Goal: Transaction & Acquisition: Purchase product/service

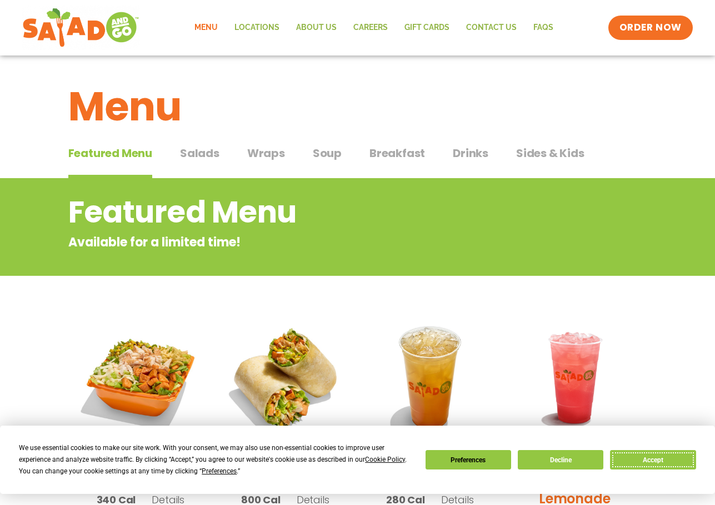
click at [654, 463] on button "Accept" at bounding box center [653, 459] width 86 height 19
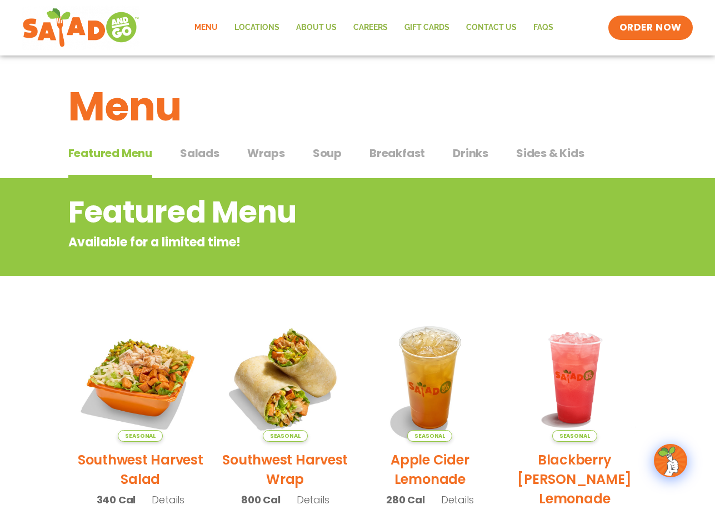
click at [214, 159] on span "Salads" at bounding box center [199, 153] width 39 height 17
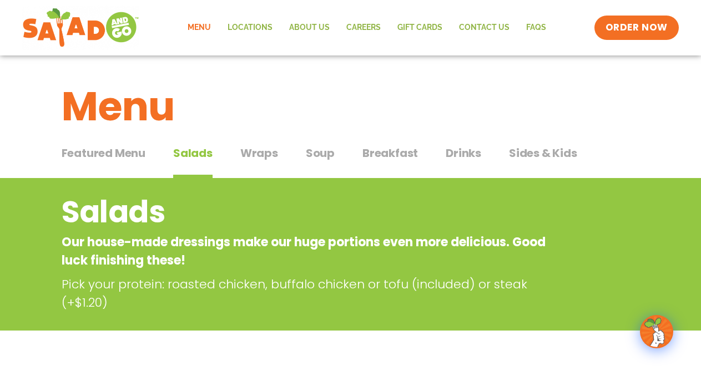
click at [341, 259] on p "Our house-made dressings make our huge portions even more delicious. Good luck …" at bounding box center [306, 251] width 489 height 37
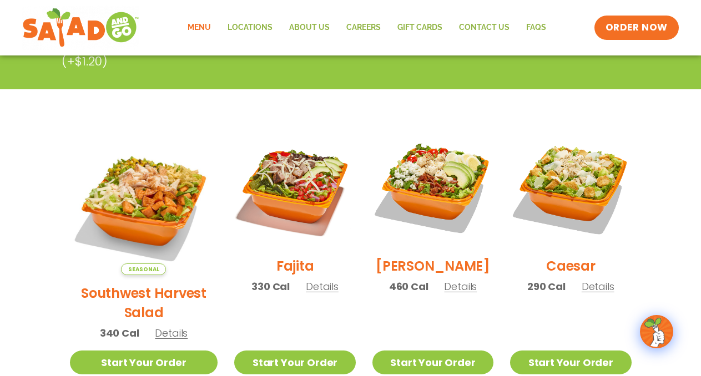
scroll to position [260, 0]
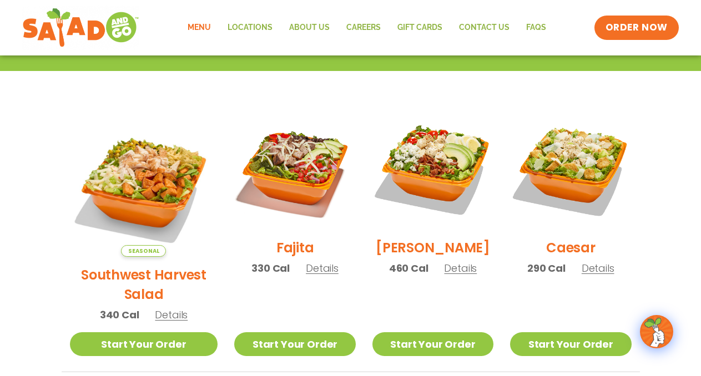
click at [309, 275] on span "Details" at bounding box center [322, 269] width 33 height 14
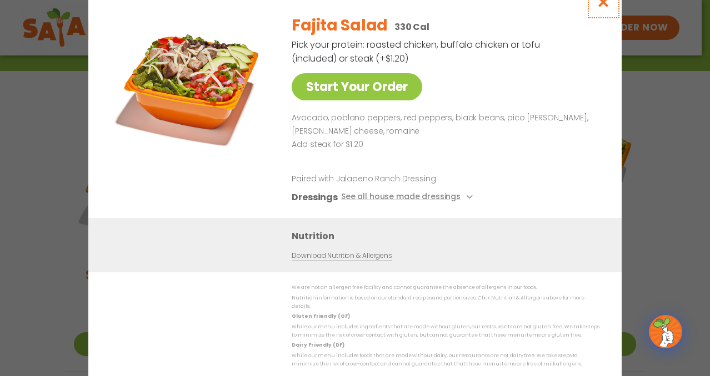
click at [605, 8] on icon "Close modal" at bounding box center [603, 2] width 14 height 12
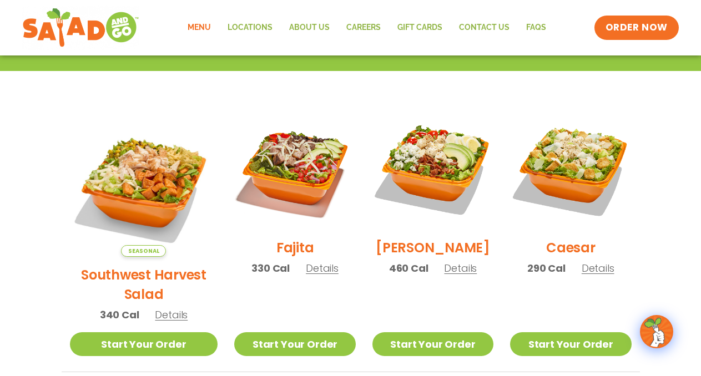
click at [455, 275] on span "Details" at bounding box center [460, 269] width 33 height 14
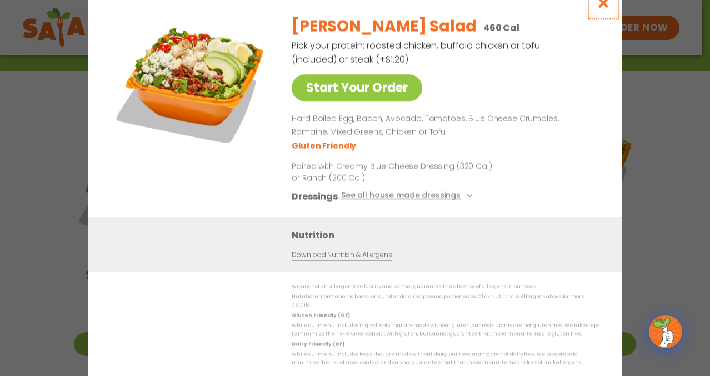
click at [606, 9] on icon "Close modal" at bounding box center [603, 3] width 14 height 12
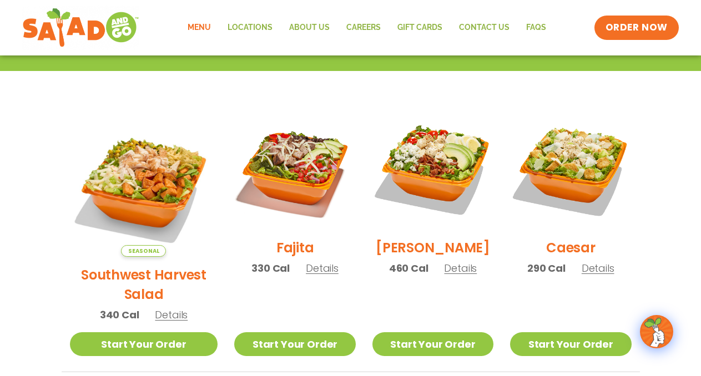
click at [591, 275] on span "Details" at bounding box center [598, 269] width 33 height 14
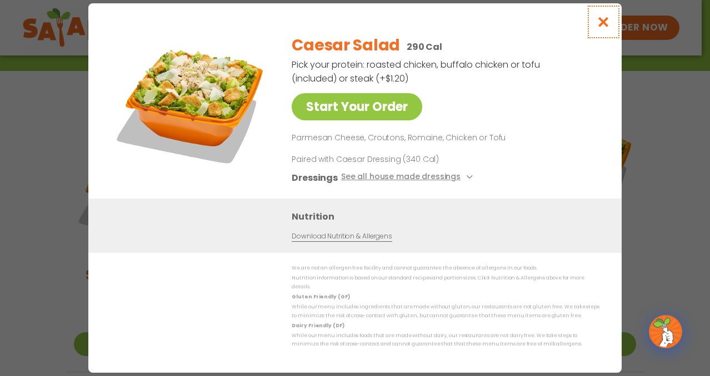
click at [608, 25] on icon "Close modal" at bounding box center [603, 22] width 14 height 12
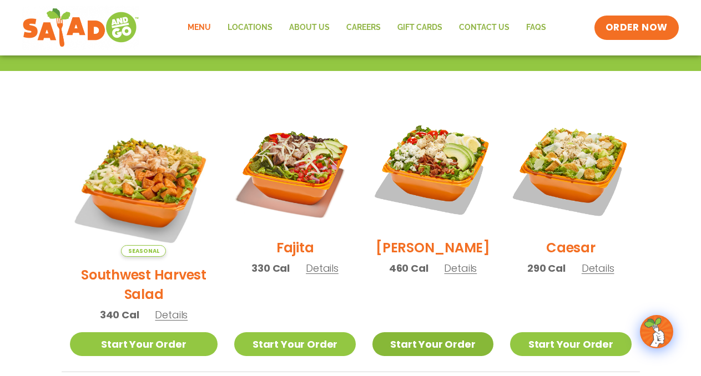
click at [411, 333] on link "Start Your Order" at bounding box center [433, 345] width 121 height 24
